Goal: Task Accomplishment & Management: Manage account settings

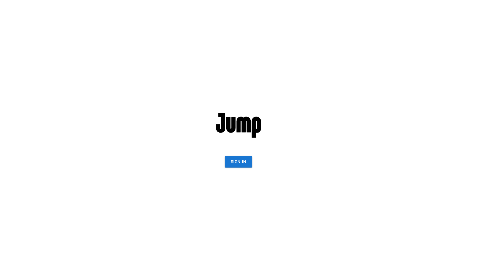
click at [241, 166] on button "Sign In" at bounding box center [239, 162] width 28 height 12
click at [232, 163] on button "Sign In" at bounding box center [239, 162] width 28 height 12
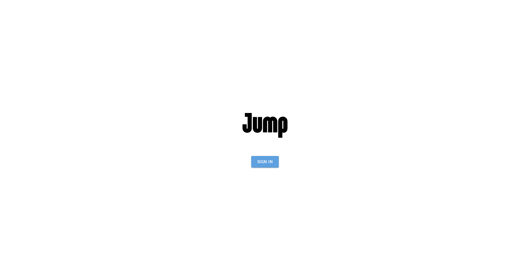
click at [267, 164] on button "Sign In" at bounding box center [265, 162] width 28 height 12
